Goal: Information Seeking & Learning: Learn about a topic

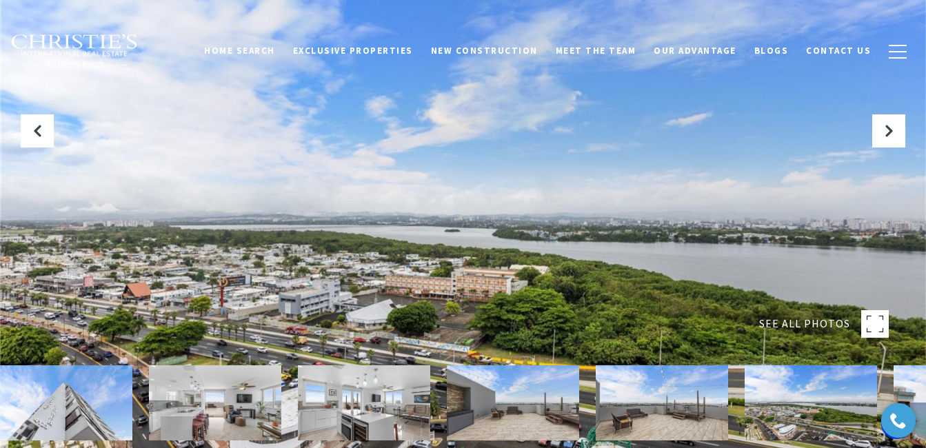
click at [779, 318] on span "SEE ALL PHOTOS" at bounding box center [804, 324] width 91 height 18
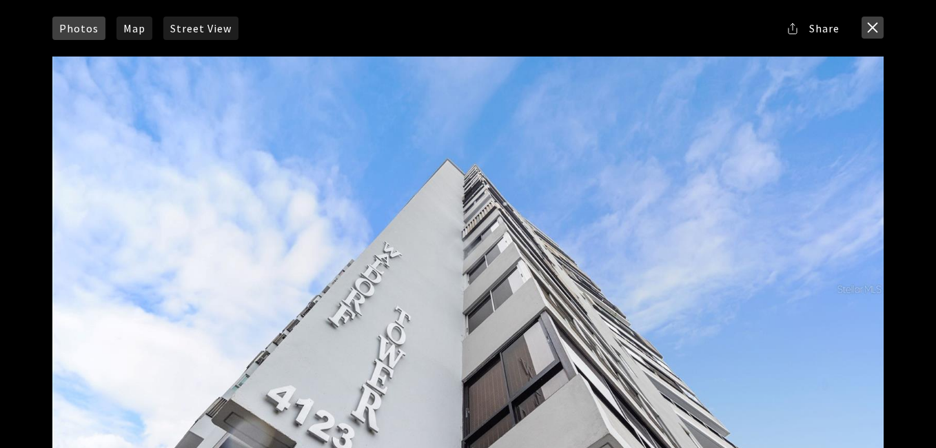
click at [876, 27] on button "close modal" at bounding box center [873, 28] width 22 height 22
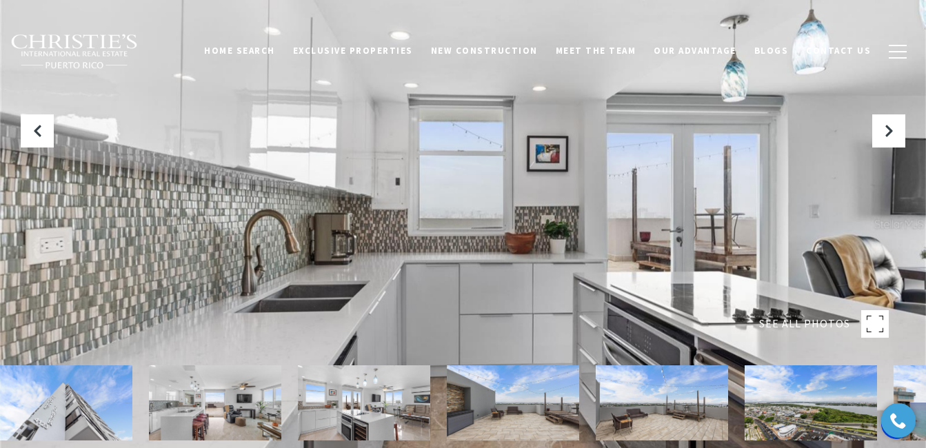
click at [803, 318] on span "SEE ALL PHOTOS" at bounding box center [804, 324] width 91 height 18
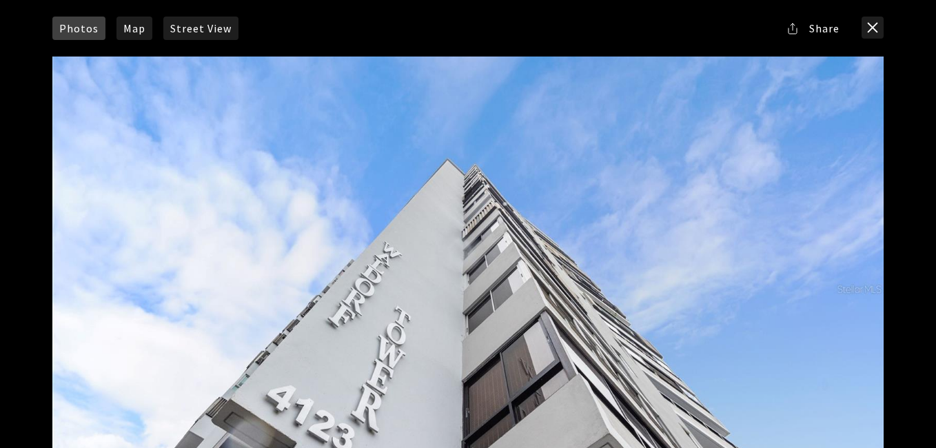
drag, startPoint x: 911, startPoint y: 32, endPoint x: 936, endPoint y: 113, distance: 84.4
drag, startPoint x: 936, startPoint y: 113, endPoint x: 938, endPoint y: 120, distance: 7.2
click at [850, 379] on div at bounding box center [468, 289] width 832 height 465
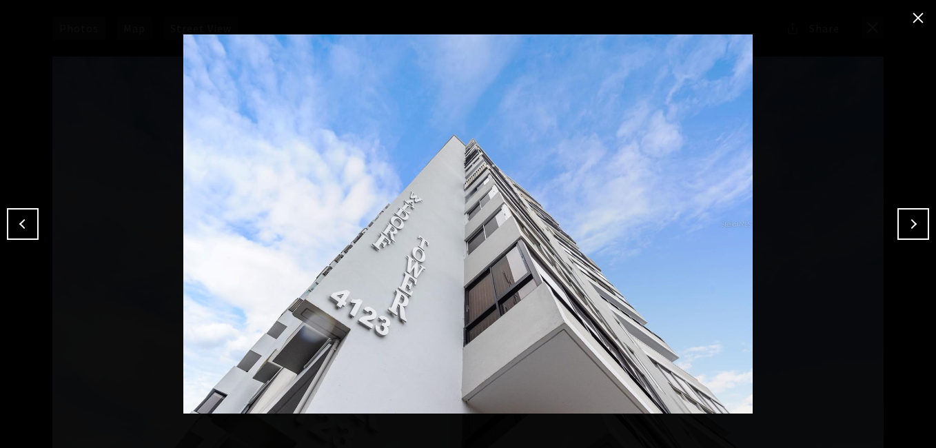
click at [912, 217] on button "Next" at bounding box center [914, 224] width 32 height 32
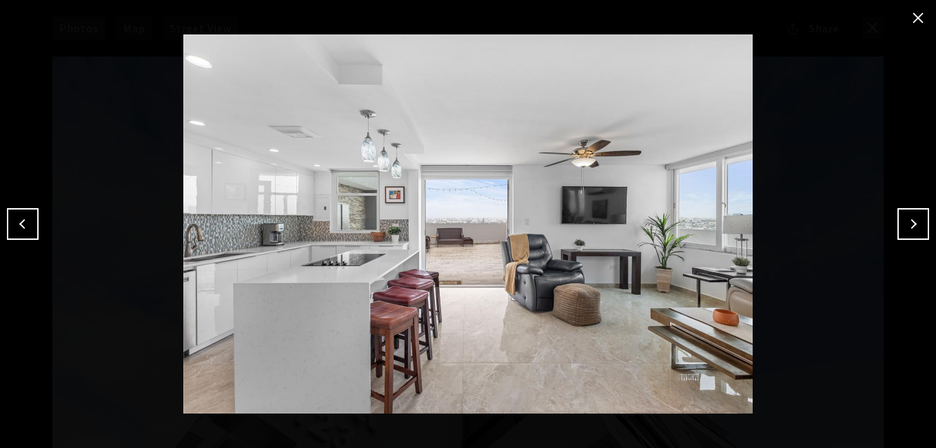
click at [912, 217] on button "Next" at bounding box center [914, 224] width 32 height 32
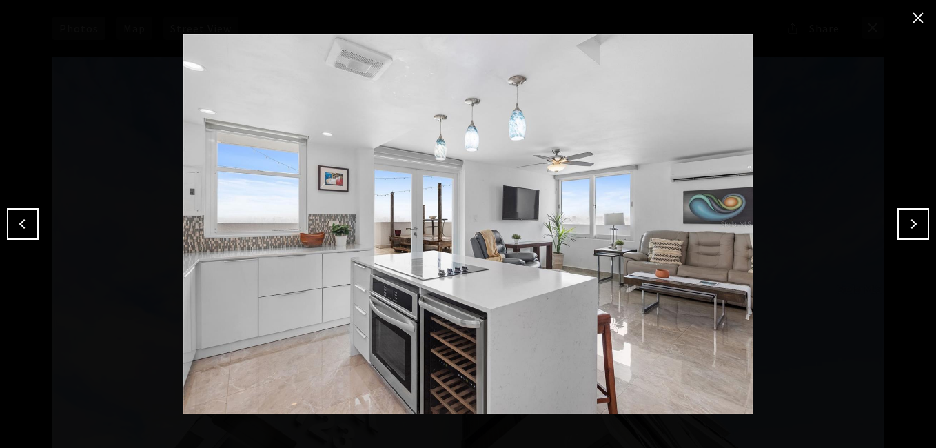
click at [912, 217] on button "Next" at bounding box center [914, 224] width 32 height 32
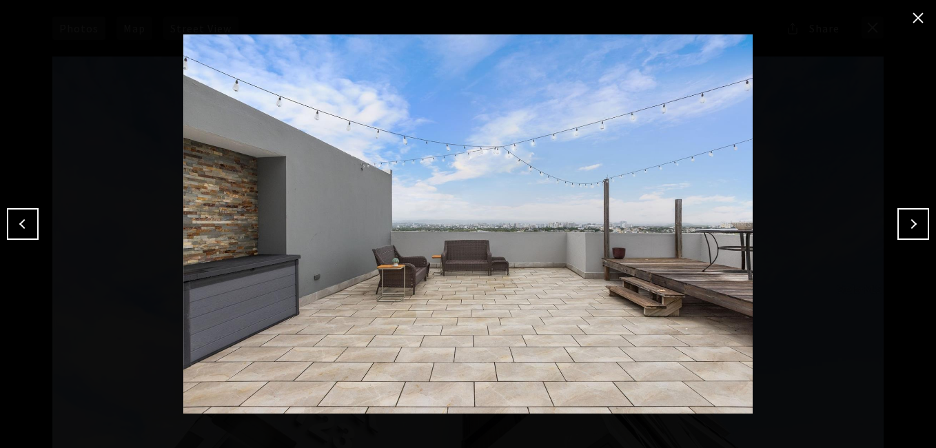
click at [912, 217] on button "Next" at bounding box center [914, 224] width 32 height 32
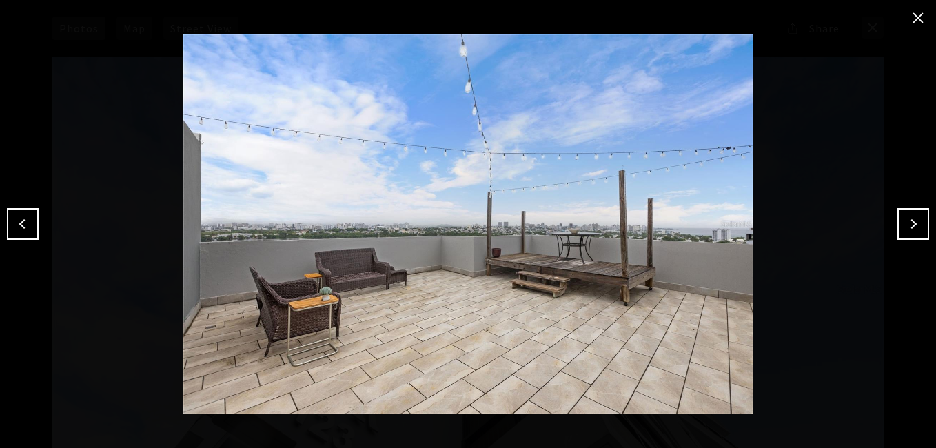
click at [912, 217] on button "Next" at bounding box center [914, 224] width 32 height 32
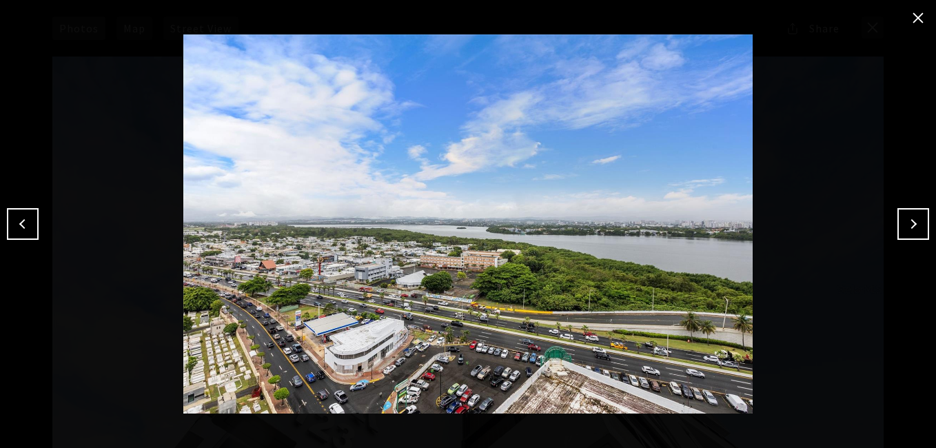
click at [912, 217] on button "Next" at bounding box center [914, 224] width 32 height 32
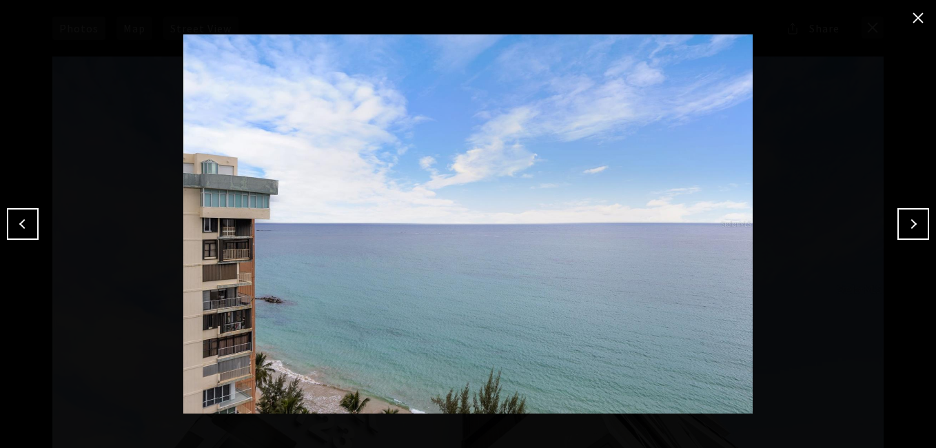
click at [912, 217] on button "Next" at bounding box center [914, 224] width 32 height 32
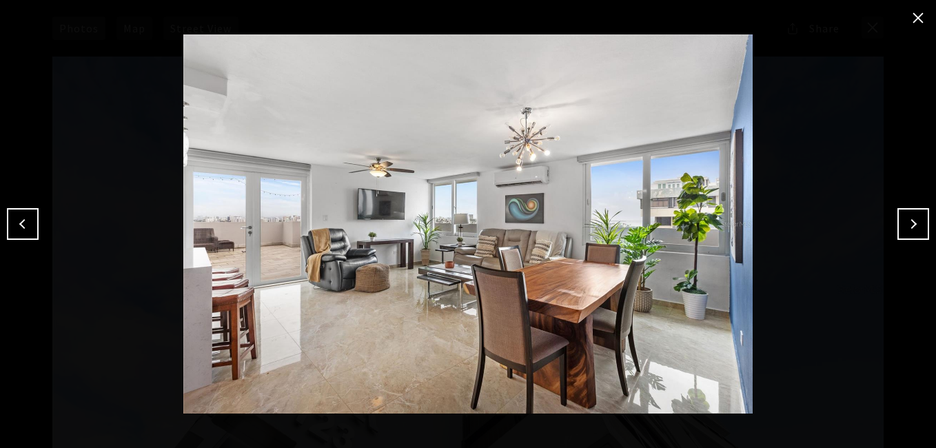
click at [912, 217] on button "Next" at bounding box center [914, 224] width 32 height 32
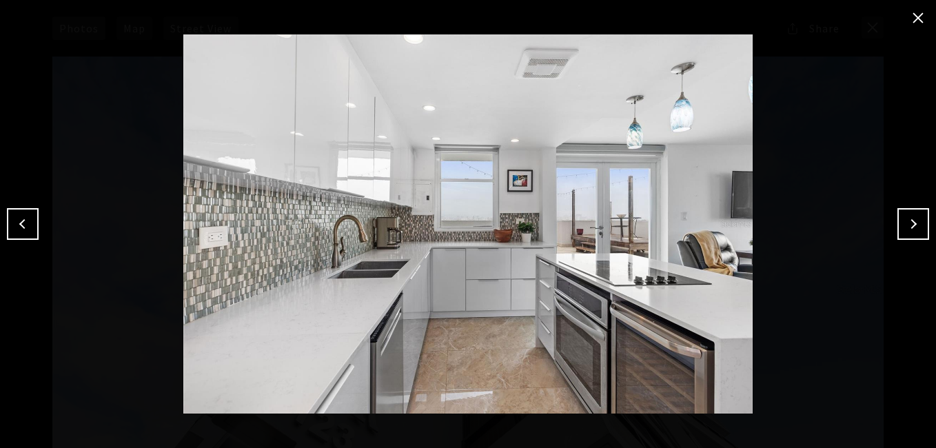
click at [912, 217] on button "Next" at bounding box center [914, 224] width 32 height 32
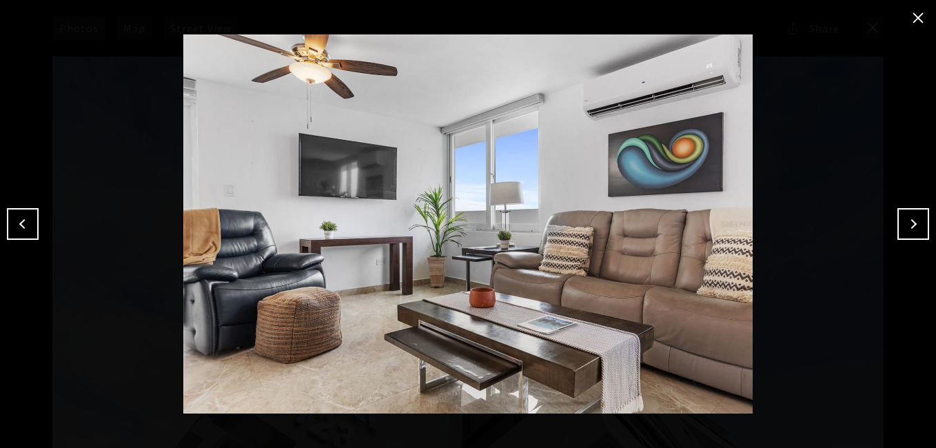
click at [912, 217] on button "Next" at bounding box center [914, 224] width 32 height 32
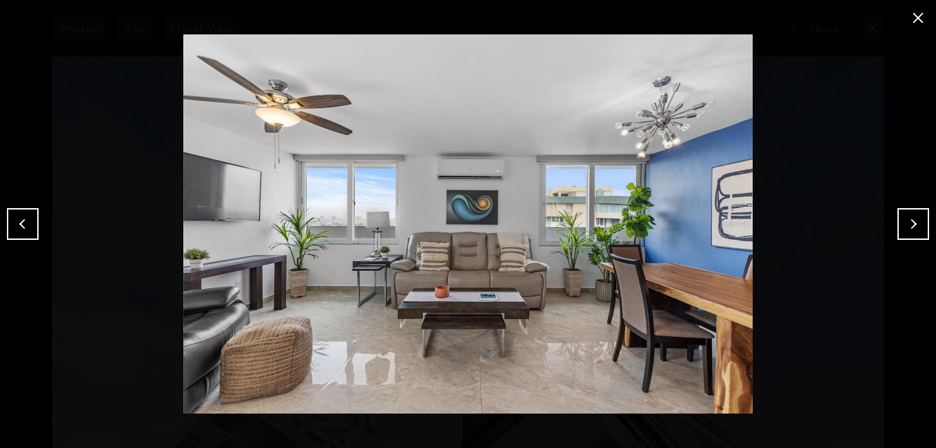
click at [912, 219] on button "Next" at bounding box center [914, 224] width 32 height 32
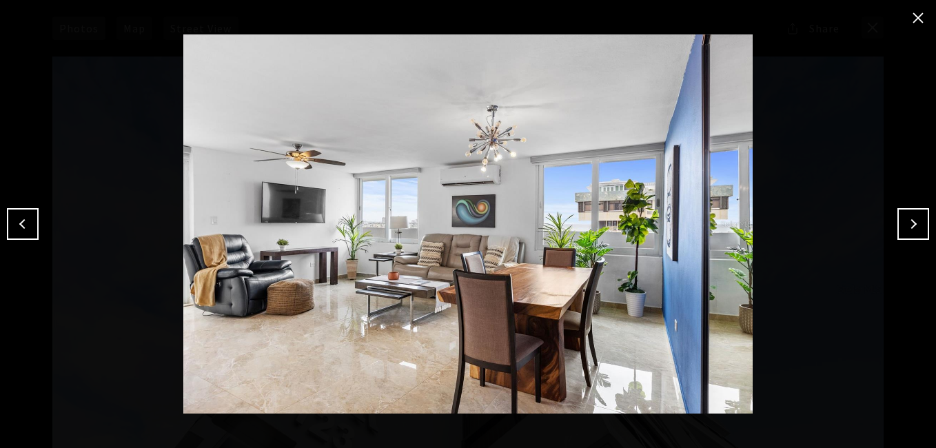
click at [912, 219] on button "Next" at bounding box center [914, 224] width 32 height 32
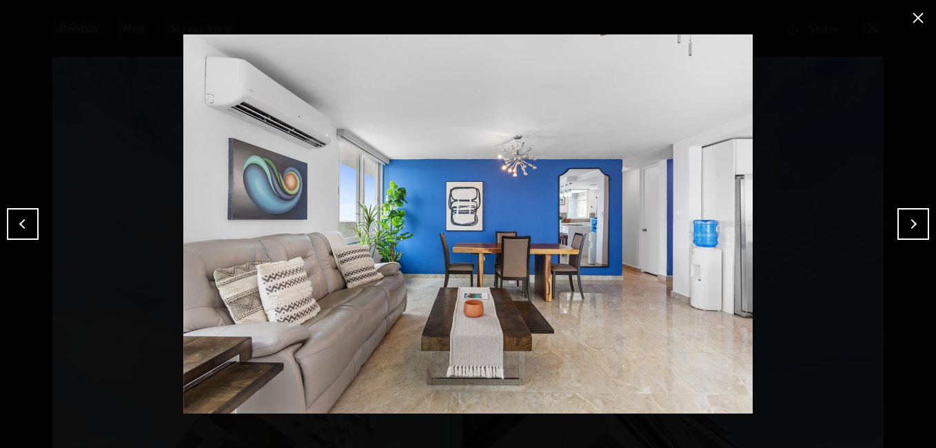
click at [912, 219] on button "Next" at bounding box center [914, 224] width 32 height 32
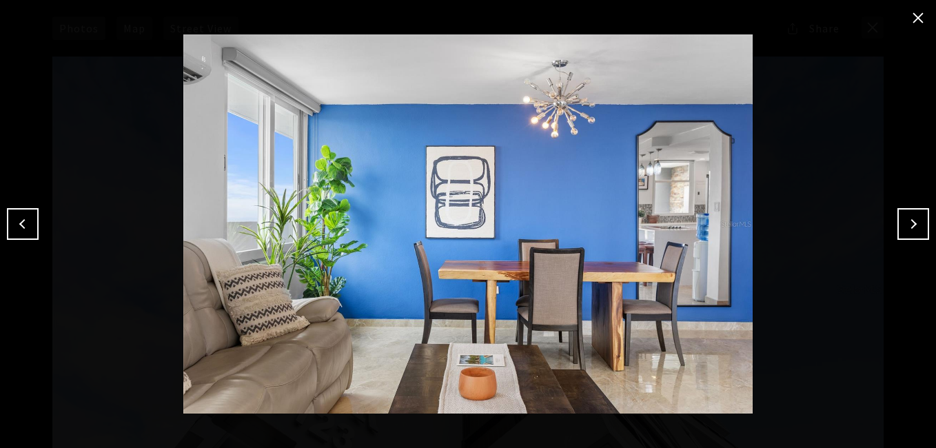
click at [912, 219] on button "Next" at bounding box center [914, 224] width 32 height 32
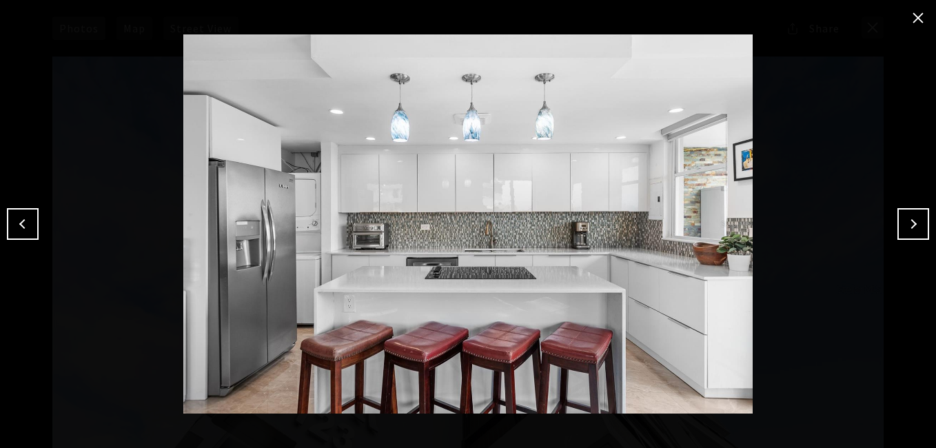
click at [912, 219] on button "Next" at bounding box center [914, 224] width 32 height 32
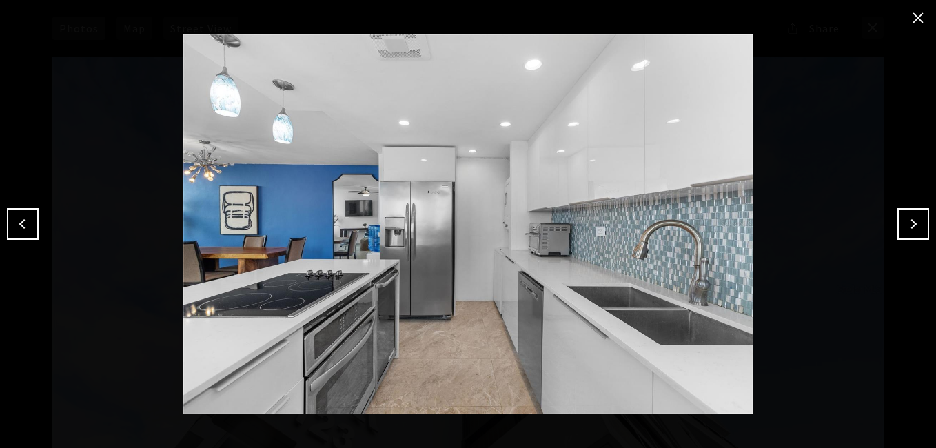
click at [912, 219] on button "Next" at bounding box center [914, 224] width 32 height 32
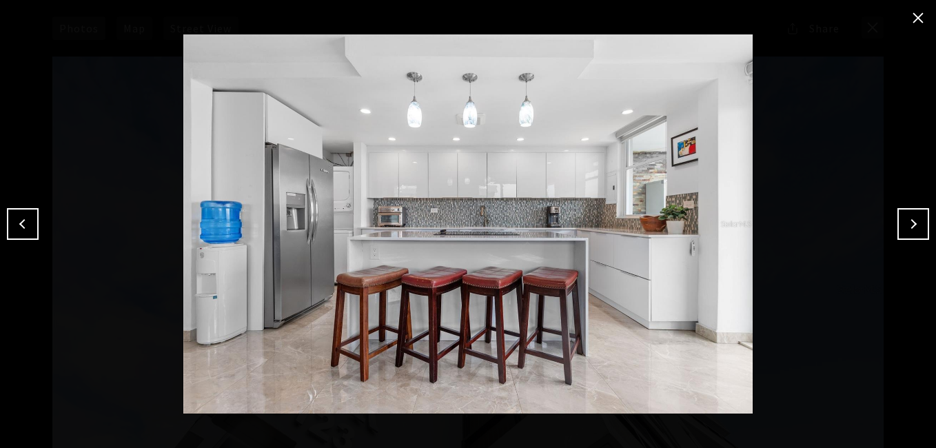
click at [912, 219] on button "Next" at bounding box center [914, 224] width 32 height 32
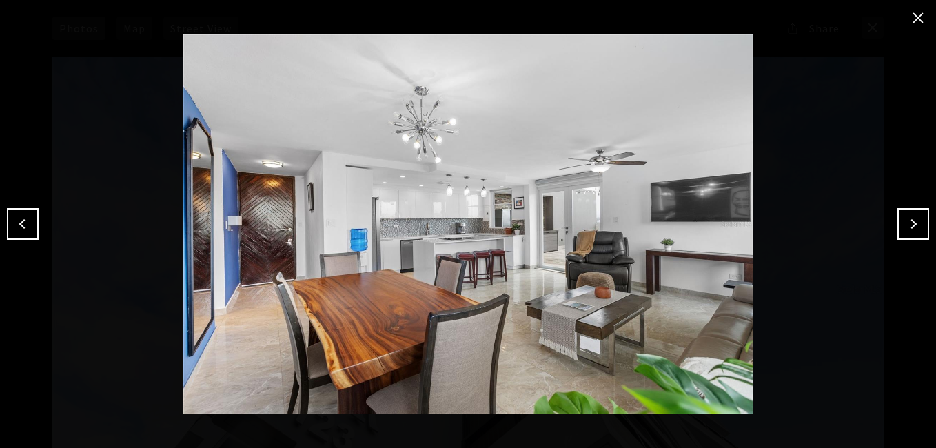
click at [912, 219] on button "Next" at bounding box center [914, 224] width 32 height 32
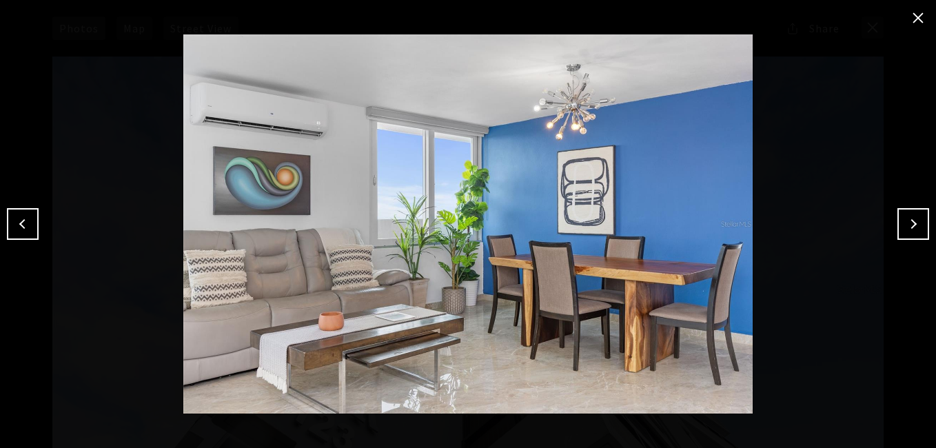
click at [912, 219] on button "Next" at bounding box center [914, 224] width 32 height 32
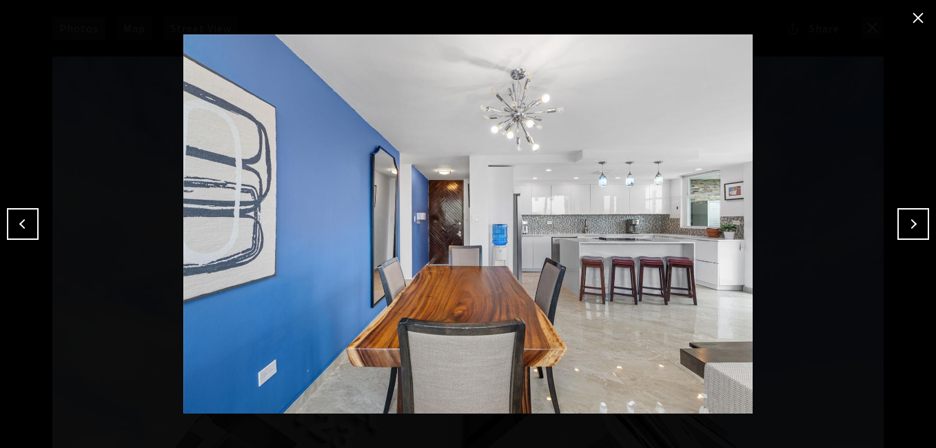
click at [912, 219] on button "Next" at bounding box center [914, 224] width 32 height 32
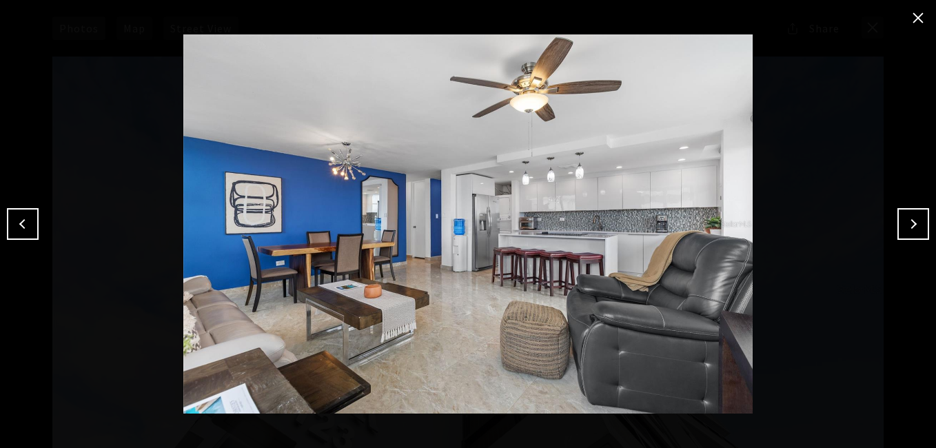
click at [912, 219] on button "Next" at bounding box center [914, 224] width 32 height 32
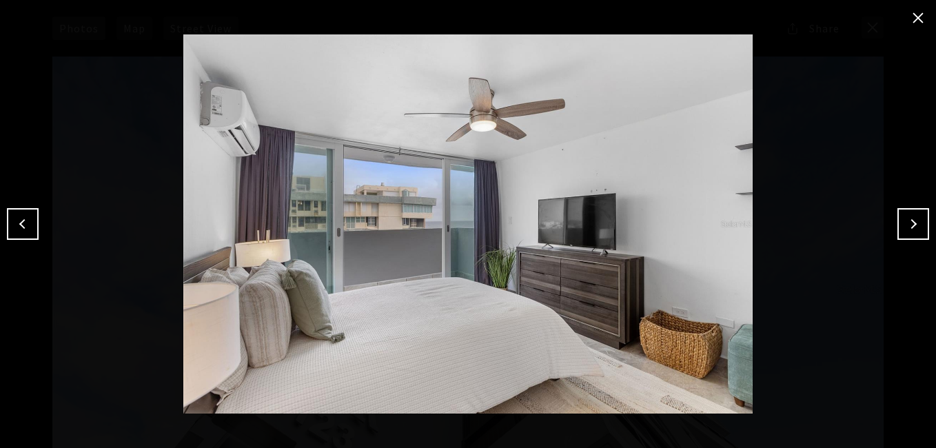
click at [912, 219] on button "Next" at bounding box center [914, 224] width 32 height 32
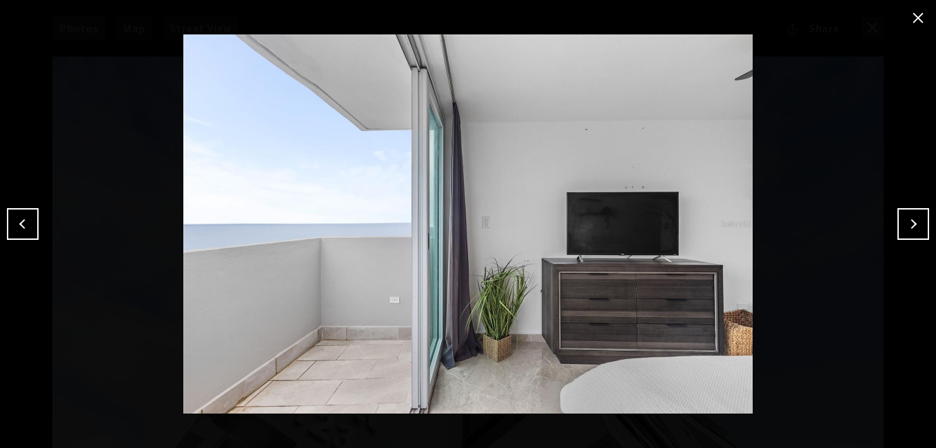
click at [912, 219] on button "Next" at bounding box center [914, 224] width 32 height 32
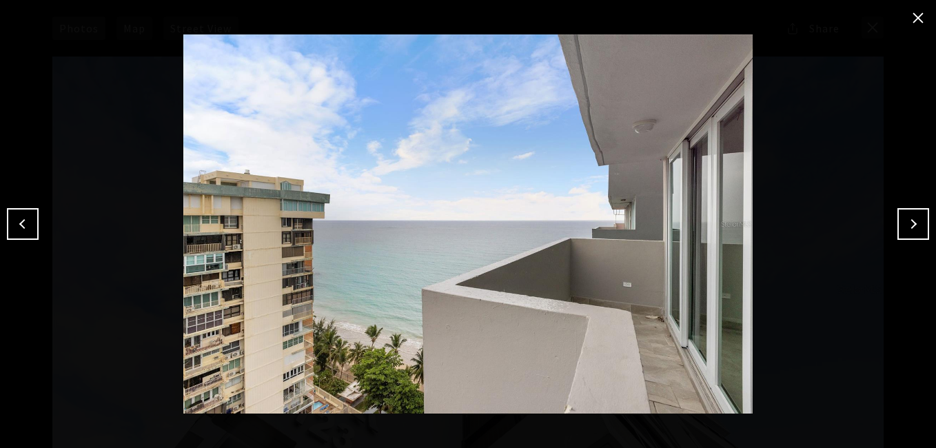
click at [912, 219] on button "Next" at bounding box center [914, 224] width 32 height 32
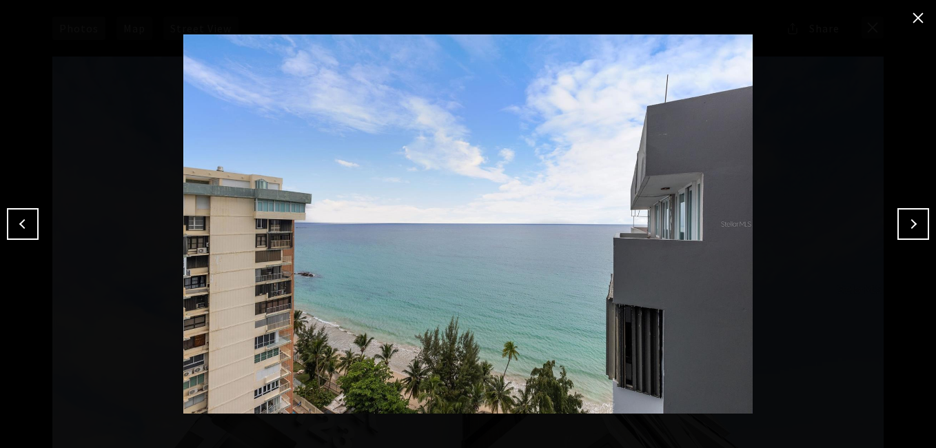
click at [912, 219] on button "Next" at bounding box center [914, 224] width 32 height 32
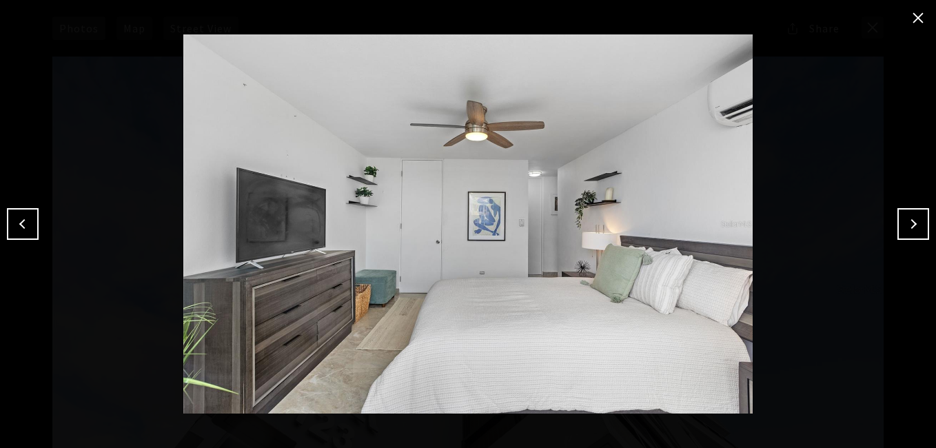
click at [912, 219] on button "Next" at bounding box center [914, 224] width 32 height 32
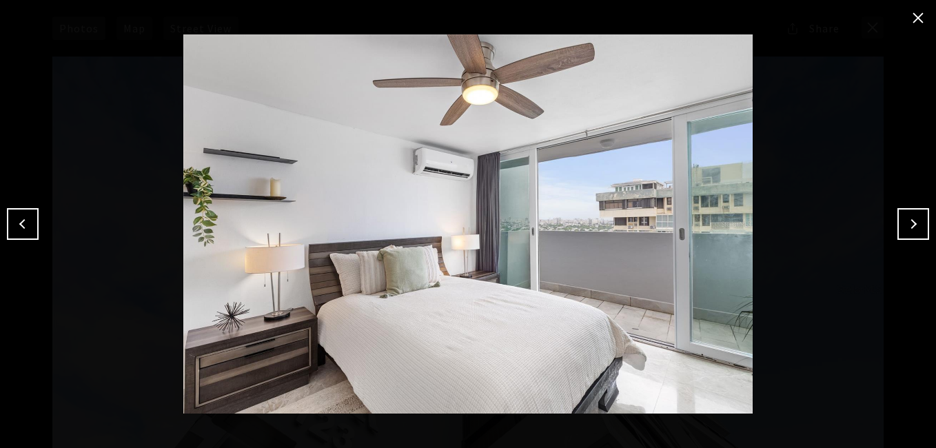
click at [912, 219] on button "Next" at bounding box center [914, 224] width 32 height 32
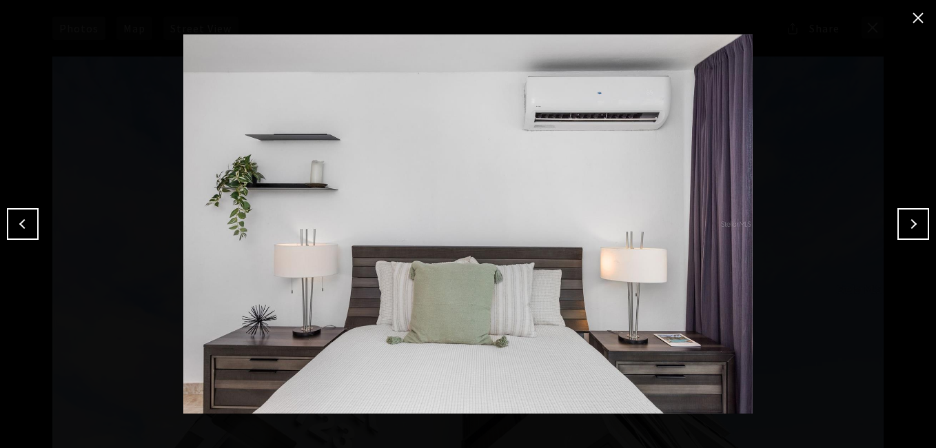
click at [912, 219] on button "Next" at bounding box center [914, 224] width 32 height 32
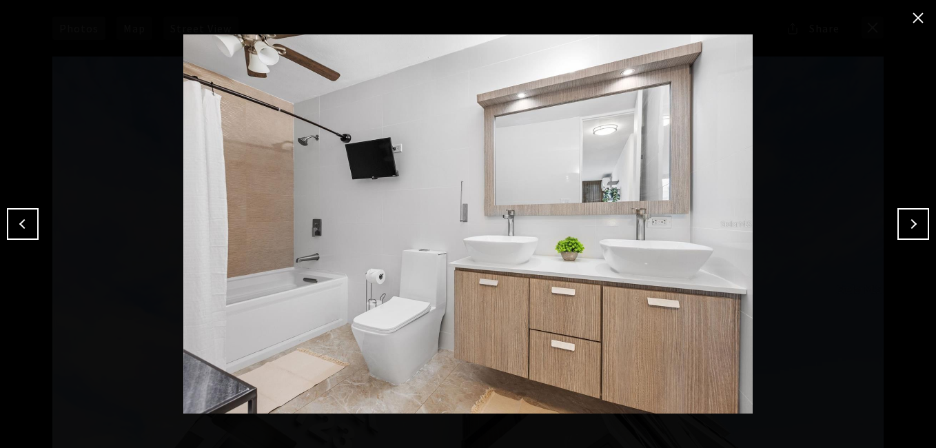
click at [912, 219] on button "Next" at bounding box center [914, 224] width 32 height 32
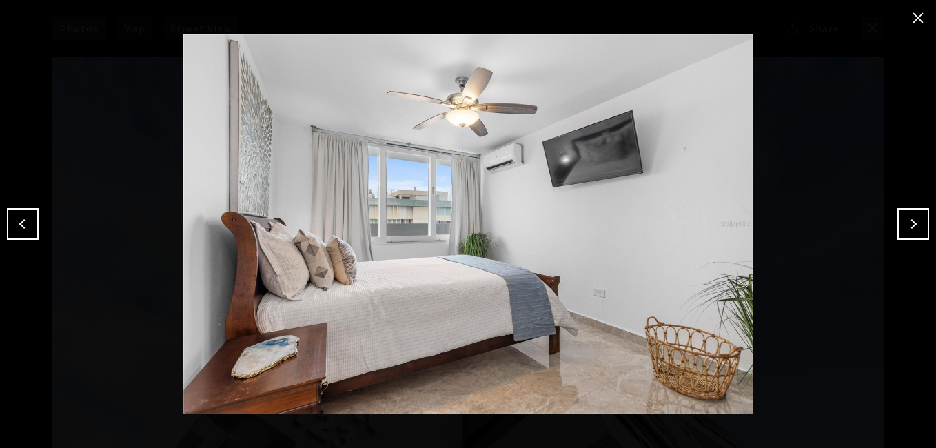
click at [912, 219] on button "Next" at bounding box center [914, 224] width 32 height 32
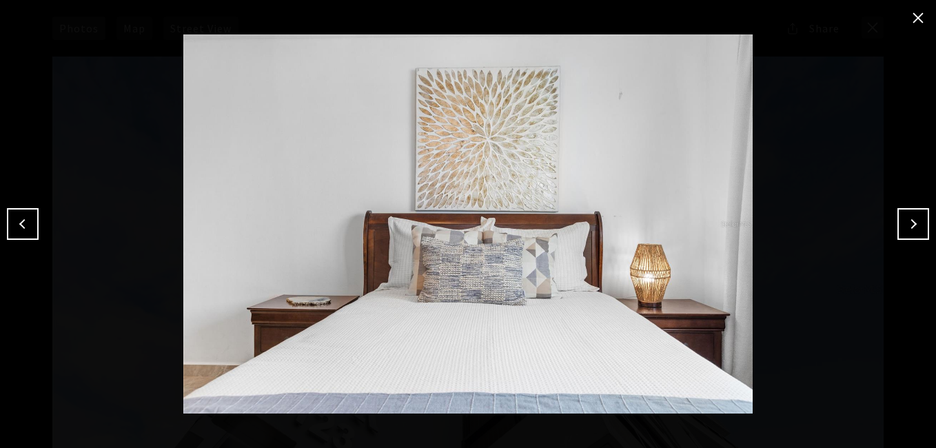
click at [912, 219] on button "Next" at bounding box center [914, 224] width 32 height 32
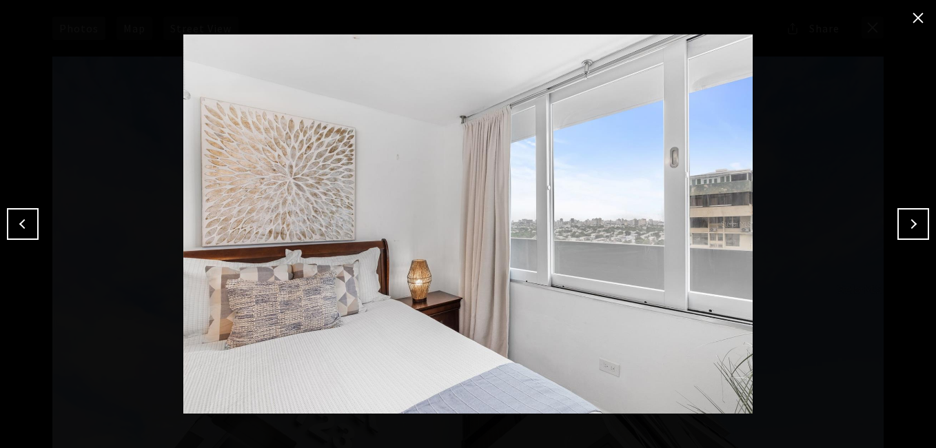
click at [912, 219] on button "Next" at bounding box center [914, 224] width 32 height 32
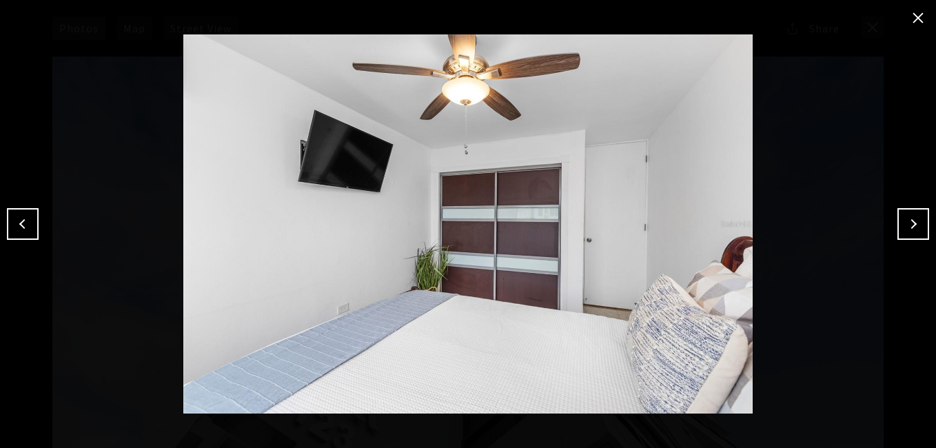
click at [912, 219] on button "Next" at bounding box center [914, 224] width 32 height 32
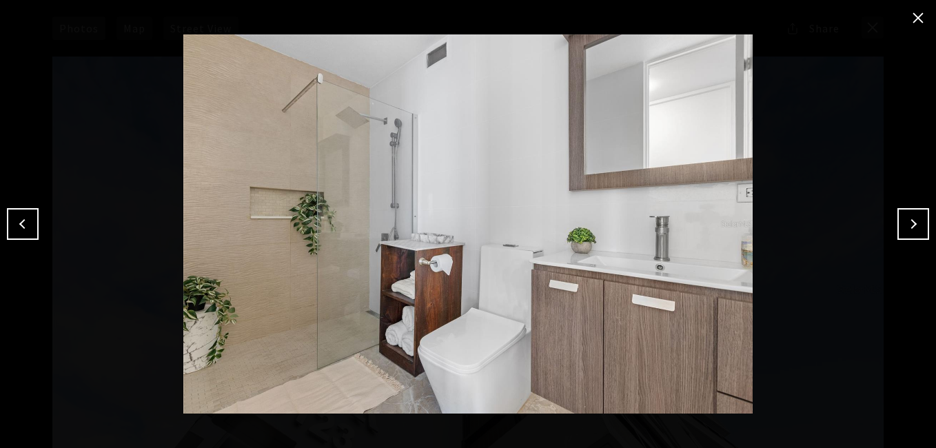
click at [912, 219] on button "Next" at bounding box center [914, 224] width 32 height 32
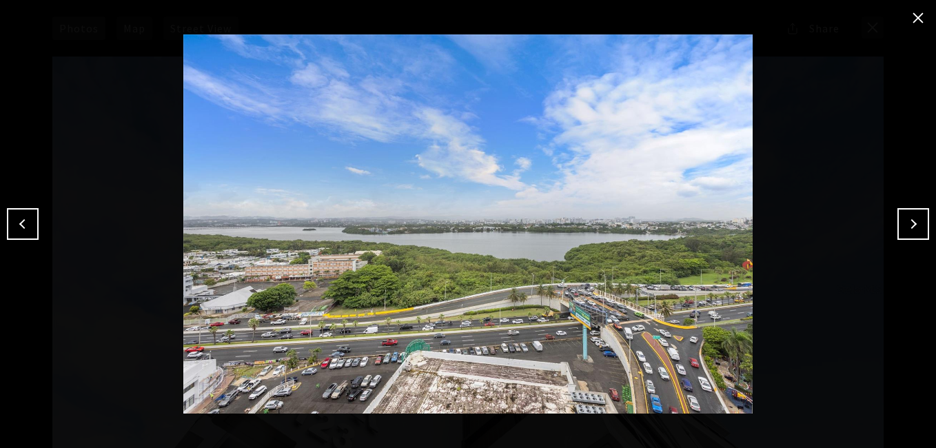
click at [912, 219] on button "Next" at bounding box center [914, 224] width 32 height 32
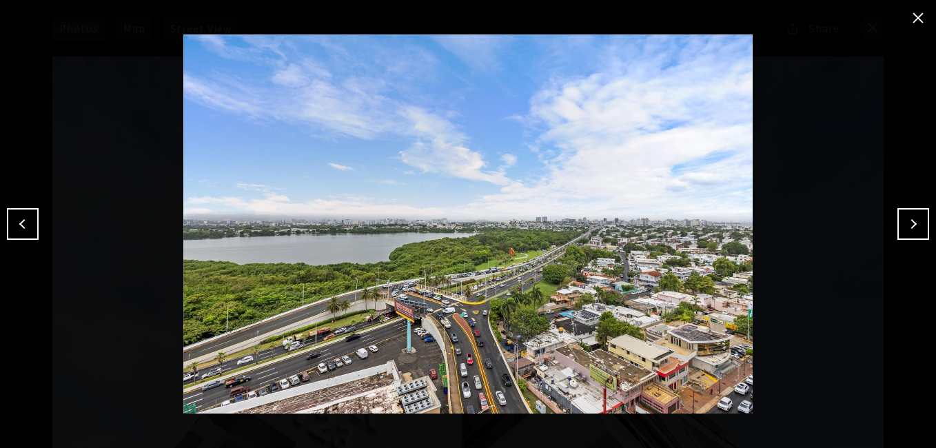
click at [912, 219] on button "Next" at bounding box center [914, 224] width 32 height 32
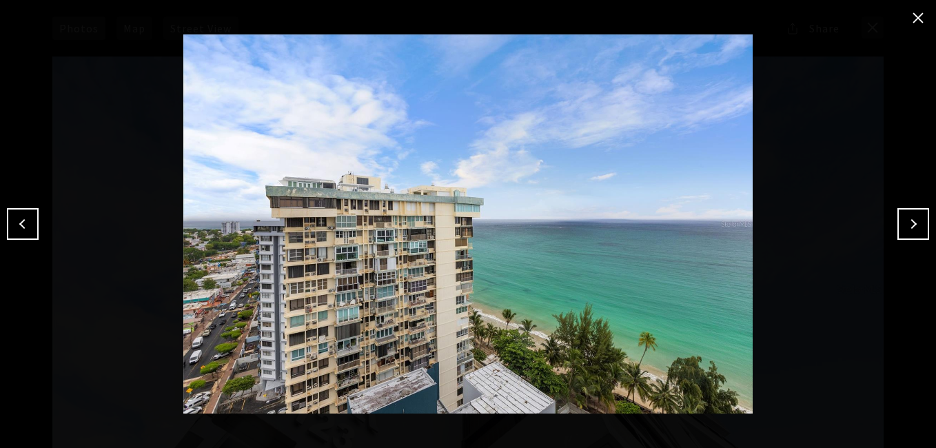
click at [912, 219] on button "Next" at bounding box center [914, 224] width 32 height 32
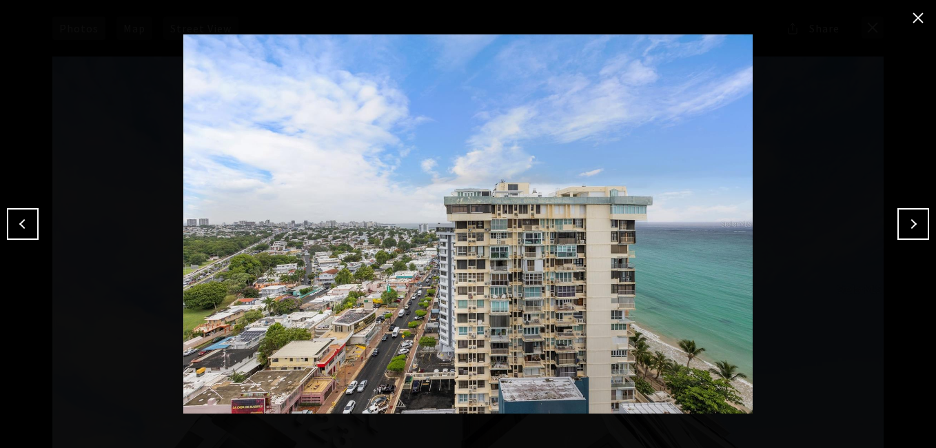
click at [912, 219] on button "Next" at bounding box center [914, 224] width 32 height 32
